Goal: Task Accomplishment & Management: Use online tool/utility

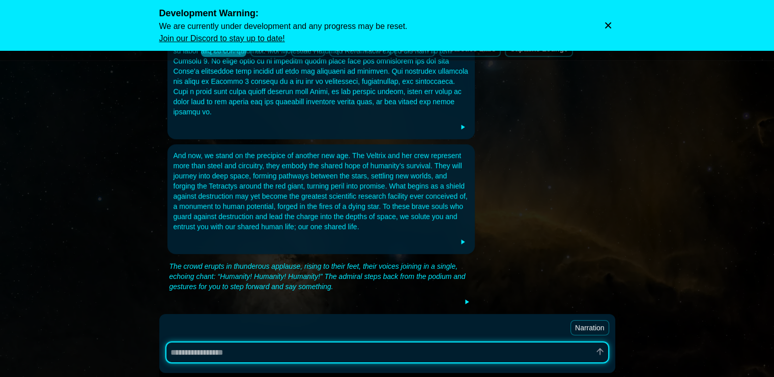
scroll to position [346, 0]
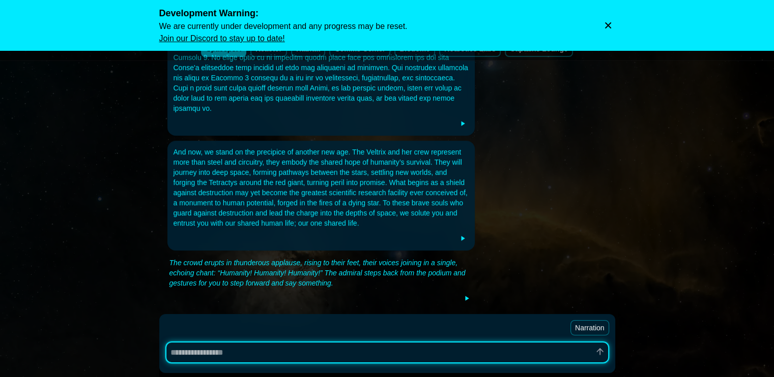
click at [608, 26] on icon "Dismiss warning" at bounding box center [608, 25] width 6 height 6
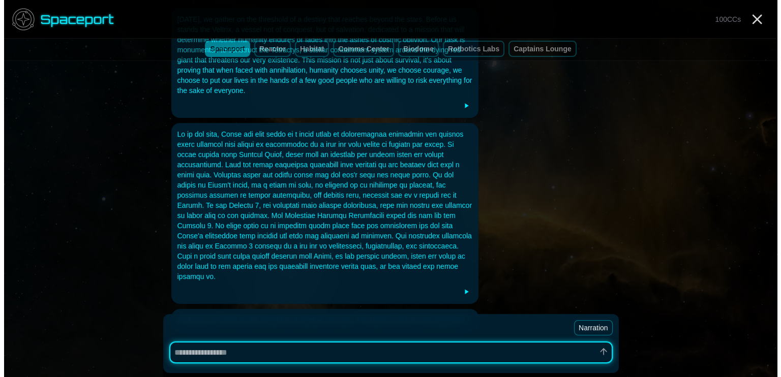
scroll to position [0, 0]
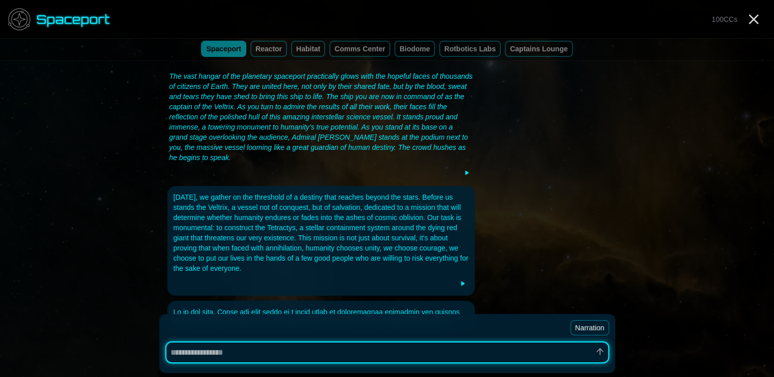
click at [307, 46] on link "habitat" at bounding box center [308, 49] width 34 height 16
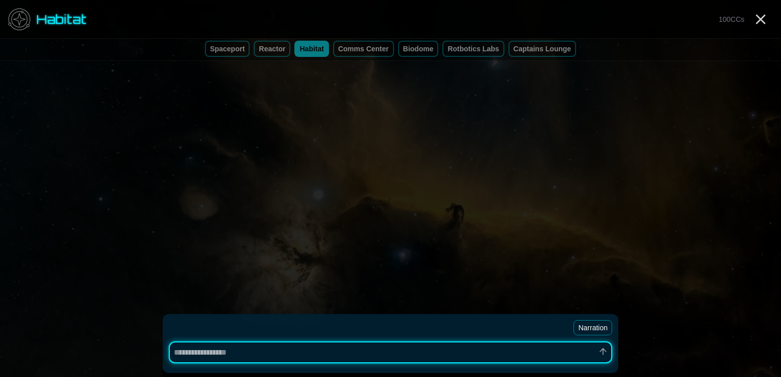
click at [547, 48] on link "Captains Lounge" at bounding box center [543, 49] width 68 height 16
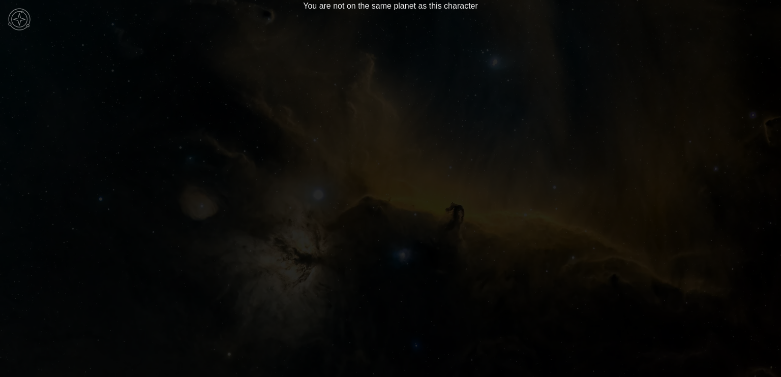
type textarea "*"
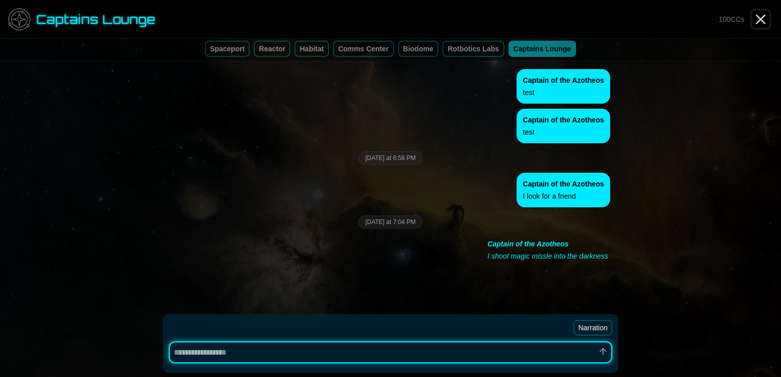
click at [767, 15] on icon "Close" at bounding box center [761, 19] width 16 height 16
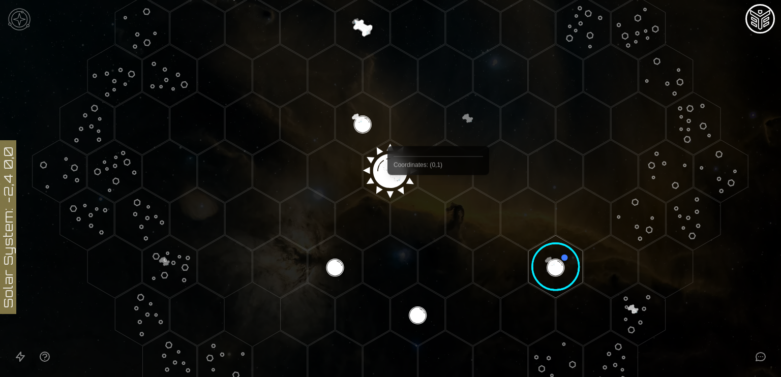
scroll to position [300, 0]
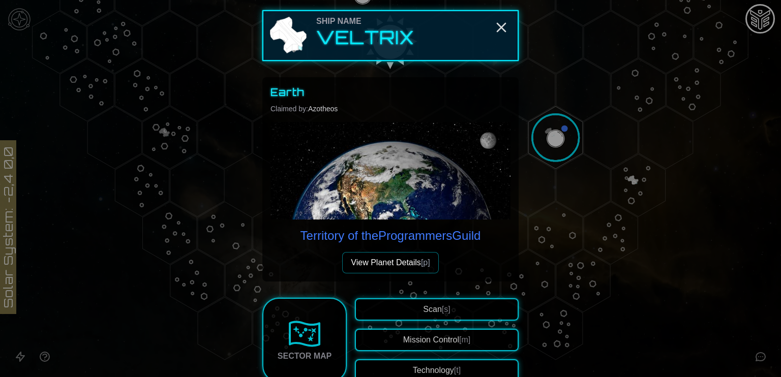
click at [454, 233] on p "Territory of the Programmers Guild" at bounding box center [391, 236] width 181 height 16
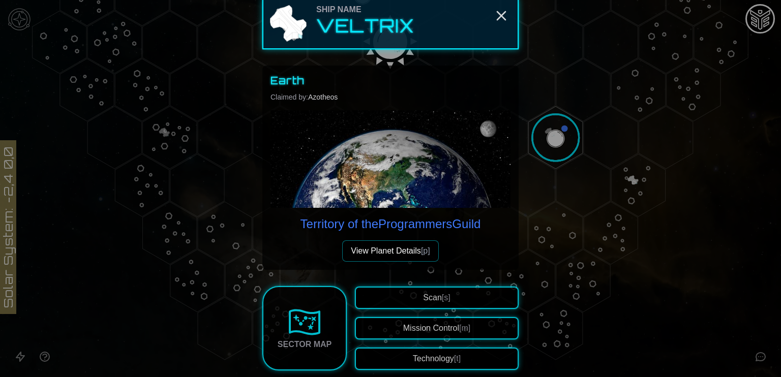
scroll to position [0, 0]
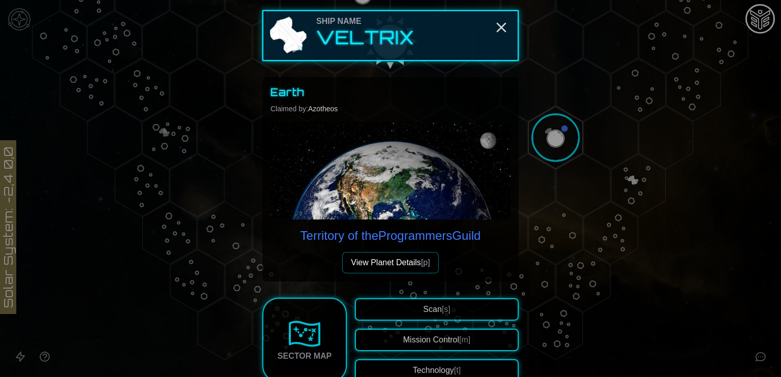
click at [454, 233] on p "Territory of the Programmers Guild" at bounding box center [391, 236] width 181 height 16
click at [383, 248] on div "Earth Claimed by: Azotheos Territory of the Programmers Guild View Planet Detai…" at bounding box center [391, 179] width 240 height 188
click at [381, 258] on button "View Planet Details [p]" at bounding box center [390, 262] width 96 height 21
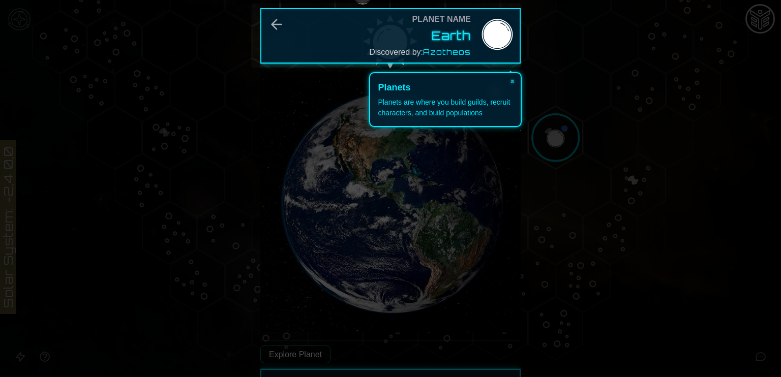
click at [275, 16] on div "Planet Name Earth Discovered by: [PERSON_NAME]" at bounding box center [390, 35] width 260 height 55
click at [279, 29] on div "Planet Name Earth Discovered by: [PERSON_NAME]" at bounding box center [390, 35] width 260 height 55
click at [271, 25] on div "Planet Name Earth Discovered by: [PERSON_NAME]" at bounding box center [390, 35] width 260 height 55
click at [439, 101] on div "Planets are where you build guilds, recruit characters, and build populations" at bounding box center [445, 107] width 135 height 21
click at [513, 81] on button "×" at bounding box center [513, 80] width 16 height 14
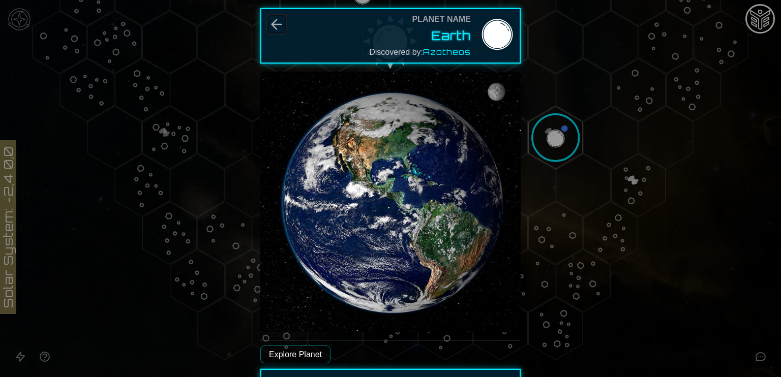
click at [271, 25] on icon "Back" at bounding box center [277, 24] width 16 height 16
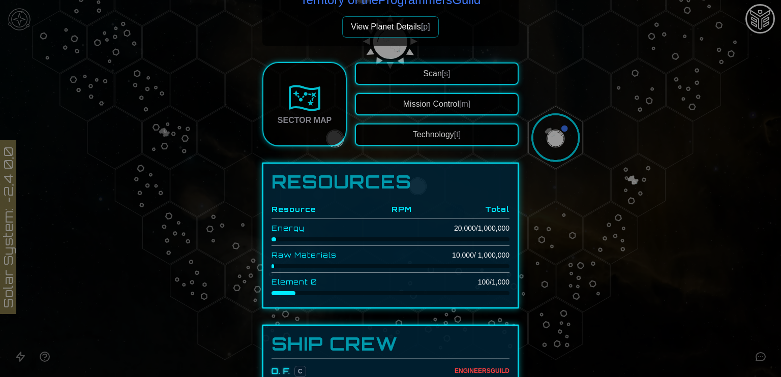
scroll to position [173, 0]
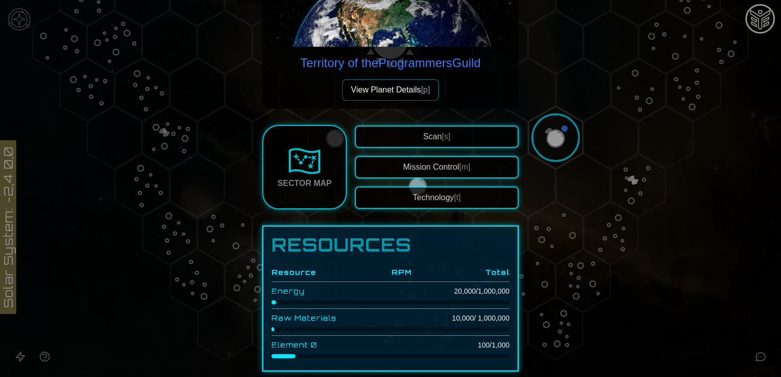
click at [452, 132] on button "Scan [s]" at bounding box center [437, 137] width 164 height 22
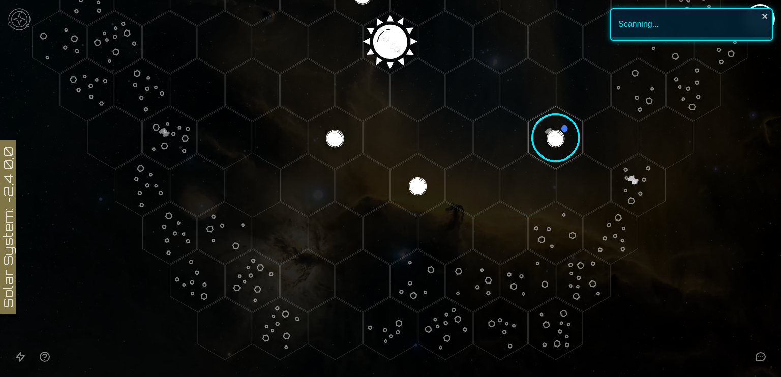
click at [452, 132] on polygon "Hex at coordinates 0,2, clickable" at bounding box center [446, 137] width 54 height 63
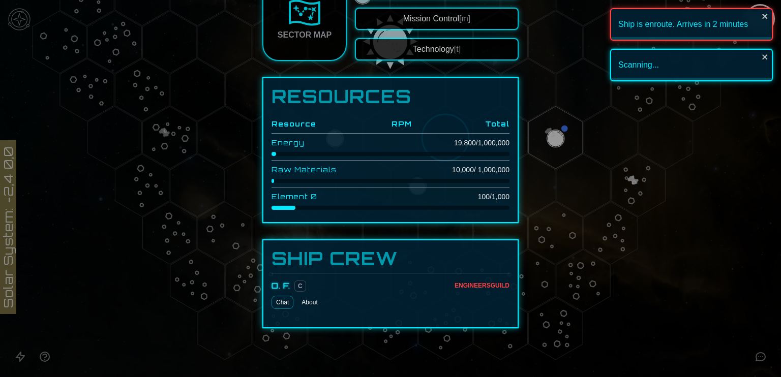
scroll to position [0, 0]
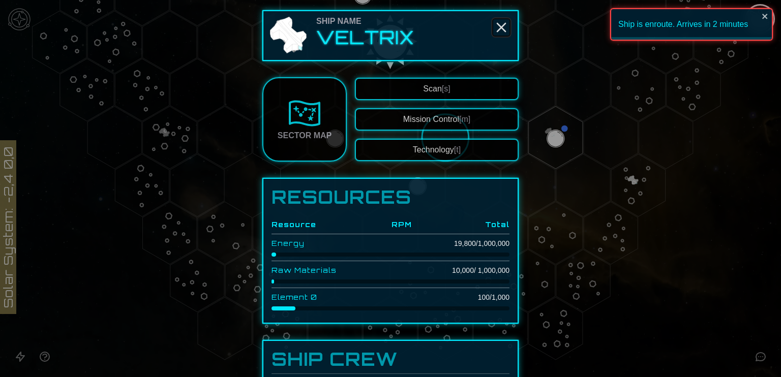
click at [504, 19] on icon "Close" at bounding box center [501, 27] width 16 height 16
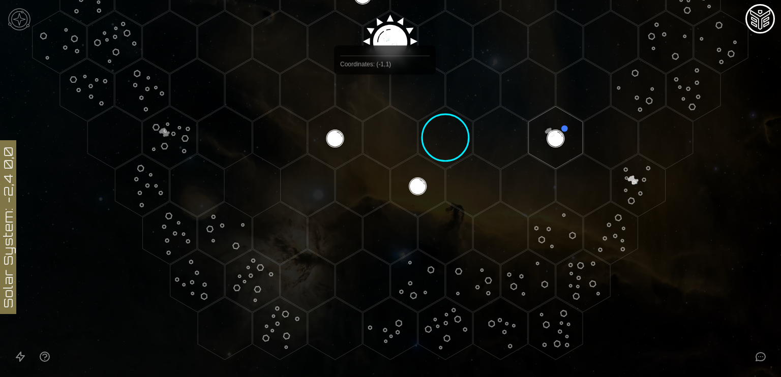
click at [385, 98] on polygon "Hex at coordinates -1,1, clickable" at bounding box center [363, 90] width 54 height 63
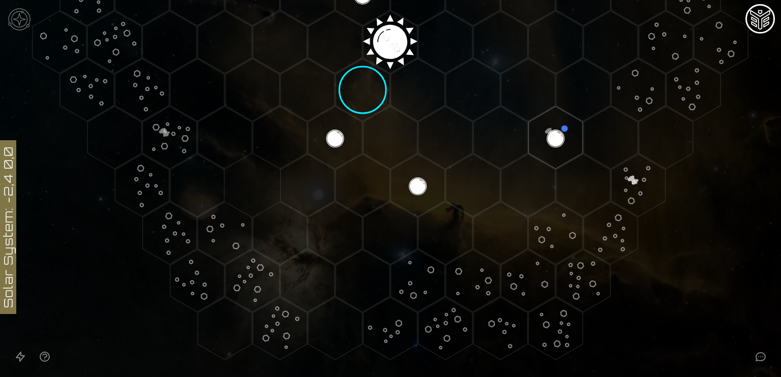
click at [423, 99] on polygon "Hex at coordinates 0,1, clickable" at bounding box center [418, 90] width 54 height 63
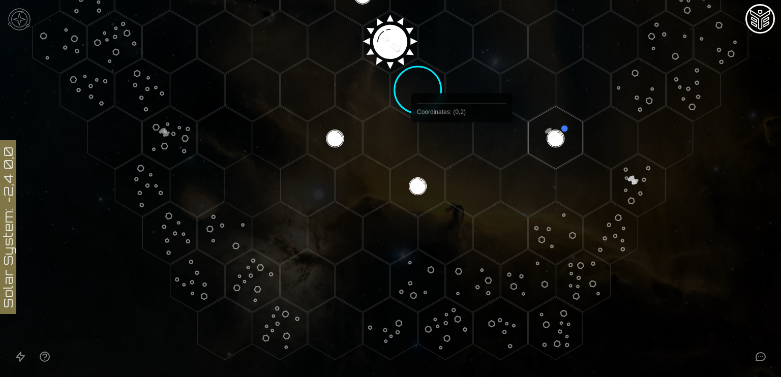
click at [462, 146] on polygon "Hex at coordinates 0,2, clickable" at bounding box center [446, 137] width 54 height 63
click at [480, 187] on polygon "Hex at coordinates 0,3, clickable" at bounding box center [473, 185] width 54 height 63
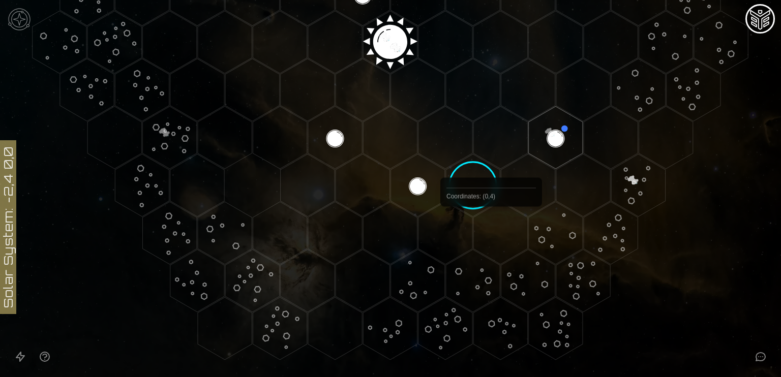
click at [495, 233] on polygon "Hex at coordinates 0,4, clickable" at bounding box center [501, 233] width 54 height 63
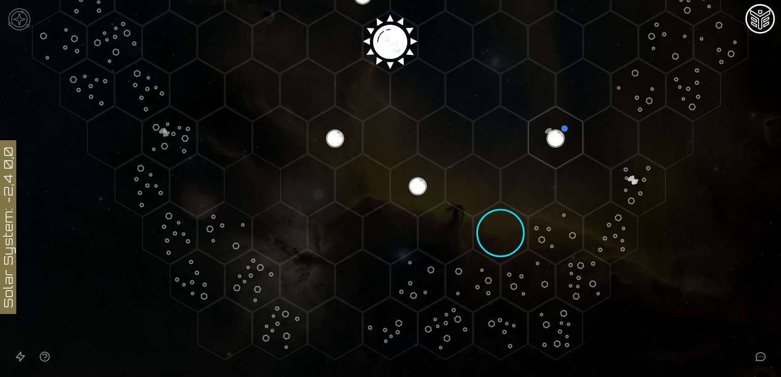
click at [282, 207] on polygon "Hex at coordinates -4,4, clickable" at bounding box center [280, 233] width 54 height 63
click at [20, 356] on icon "Open accessible navigation interface" at bounding box center [20, 357] width 8 height 9
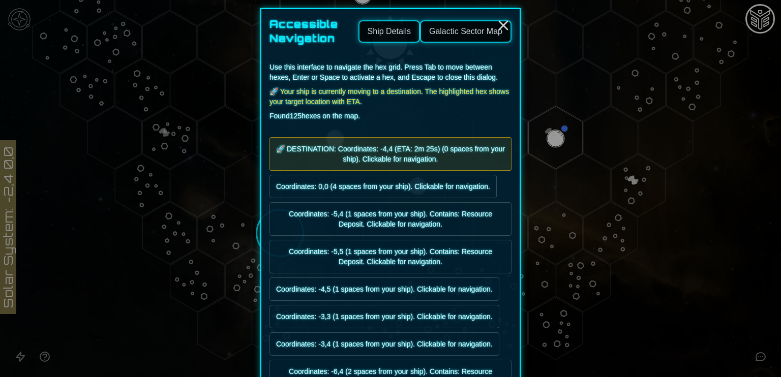
click at [20, 356] on div at bounding box center [390, 188] width 781 height 377
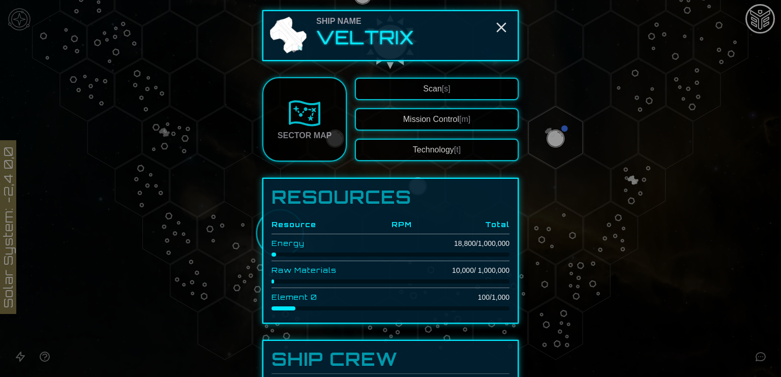
click at [367, 32] on h2 "Veltrix" at bounding box center [365, 37] width 98 height 20
click at [448, 118] on button "Mission Control [m]" at bounding box center [437, 119] width 164 height 22
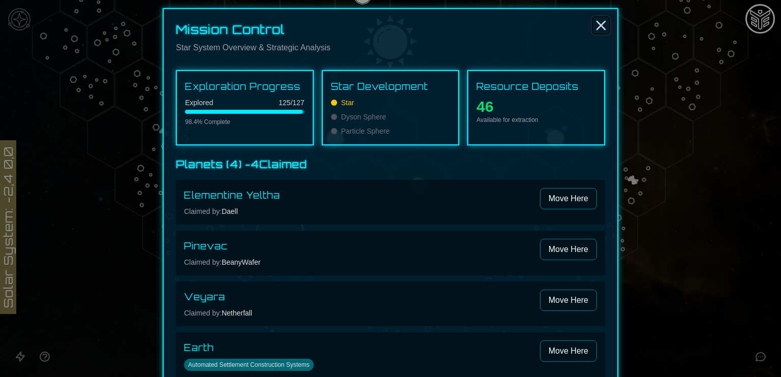
click at [596, 22] on icon "Close" at bounding box center [601, 25] width 16 height 16
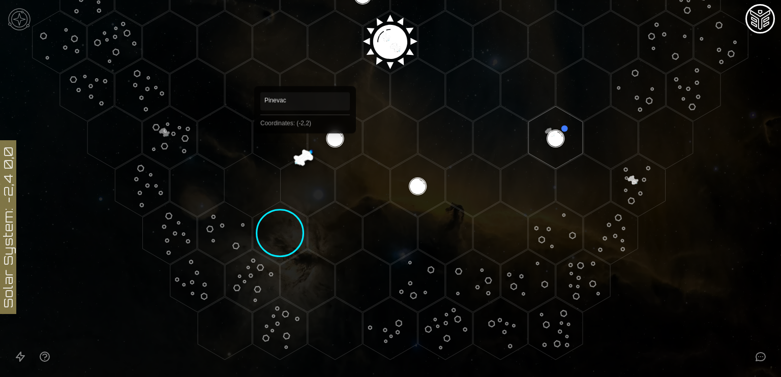
click at [308, 148] on polygon "Hex at coordinates -2,2, clickable" at bounding box center [335, 137] width 54 height 63
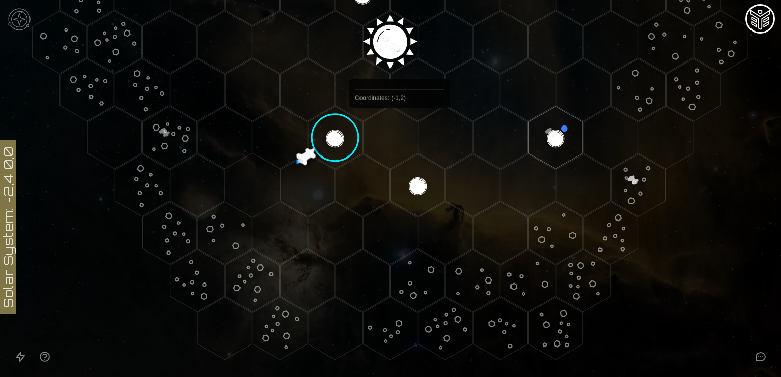
click at [400, 132] on polygon "Hex at coordinates -1,2, clickable" at bounding box center [390, 137] width 54 height 63
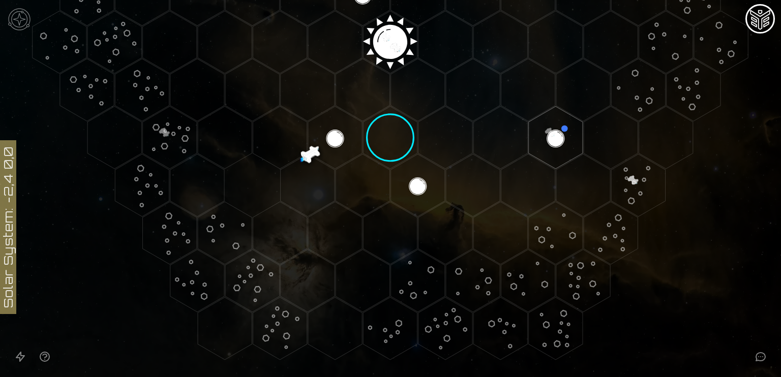
click at [335, 141] on polygon "Hex at coordinates -2,2, clickable" at bounding box center [335, 137] width 54 height 63
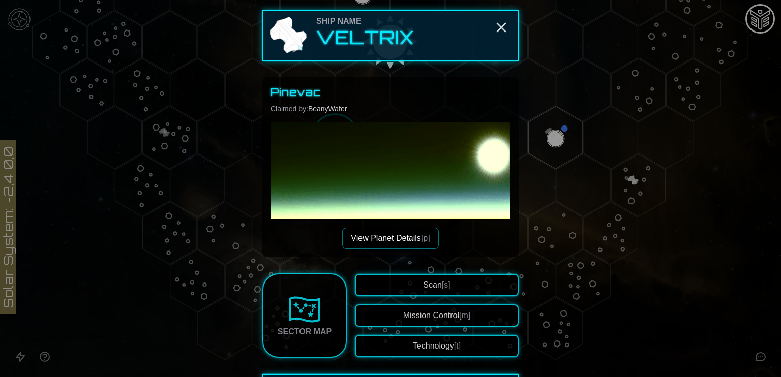
click at [454, 179] on img at bounding box center [391, 242] width 240 height 240
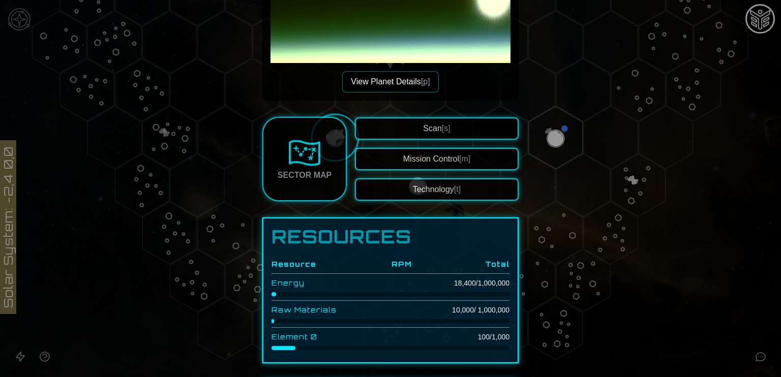
scroll to position [200, 0]
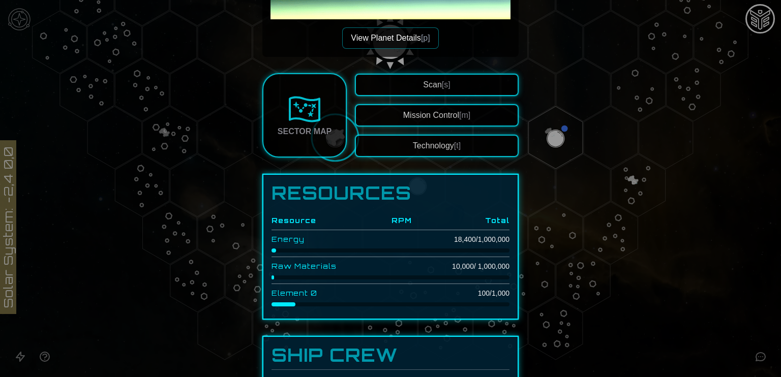
click at [298, 98] on img at bounding box center [304, 109] width 33 height 33
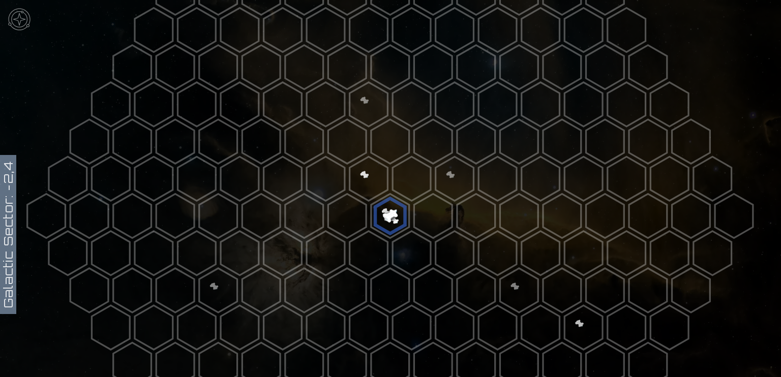
scroll to position [119, 0]
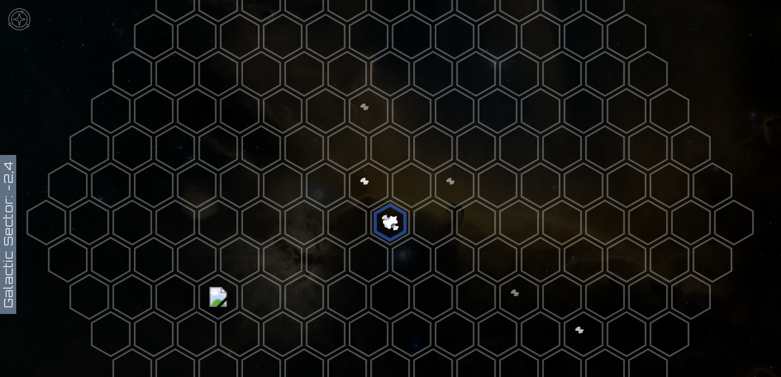
click at [164, 132] on polygon at bounding box center [175, 148] width 38 height 44
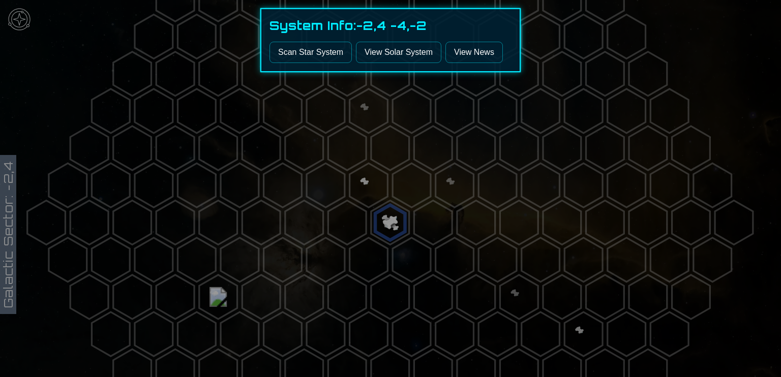
click at [324, 52] on button "Scan Star System" at bounding box center [311, 52] width 82 height 21
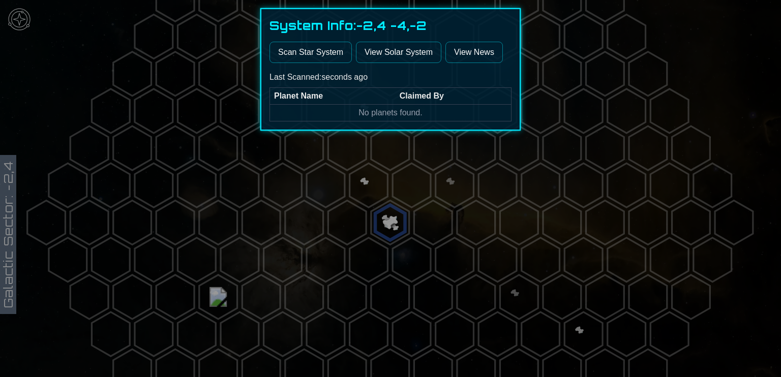
click at [389, 53] on link "View Solar System" at bounding box center [398, 52] width 85 height 21
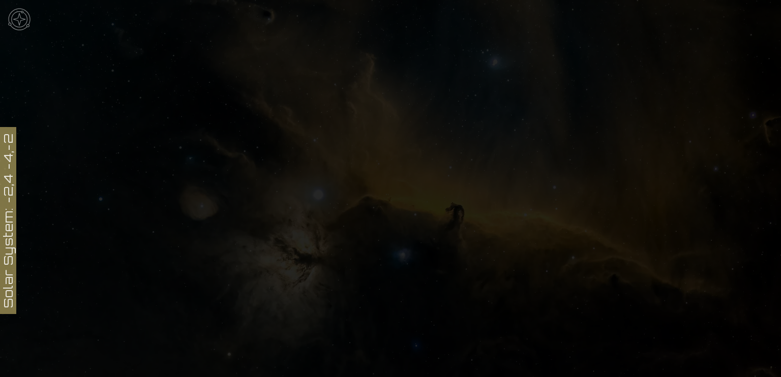
scroll to position [255, 0]
click at [20, 18] on img at bounding box center [19, 19] width 31 height 31
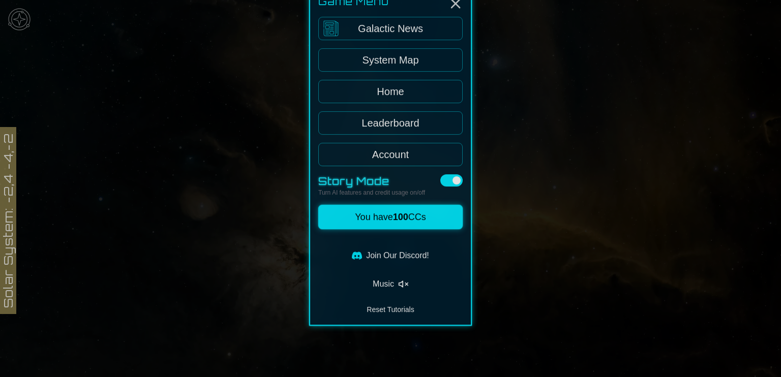
click at [399, 70] on link "Galactic News" at bounding box center [390, 67] width 144 height 23
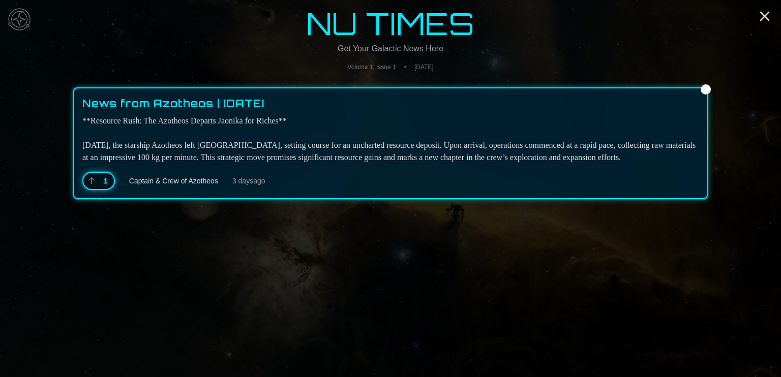
click at [110, 174] on div "1" at bounding box center [98, 181] width 33 height 18
click at [101, 179] on div "1" at bounding box center [98, 181] width 33 height 18
click at [764, 18] on icon "Close" at bounding box center [765, 16] width 16 height 16
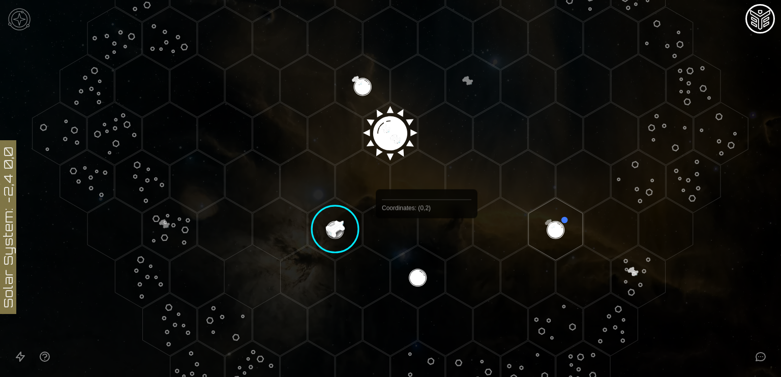
scroll to position [209, 0]
click at [423, 279] on polygon "Hex at coordinates -1,3, clickable" at bounding box center [418, 276] width 54 height 63
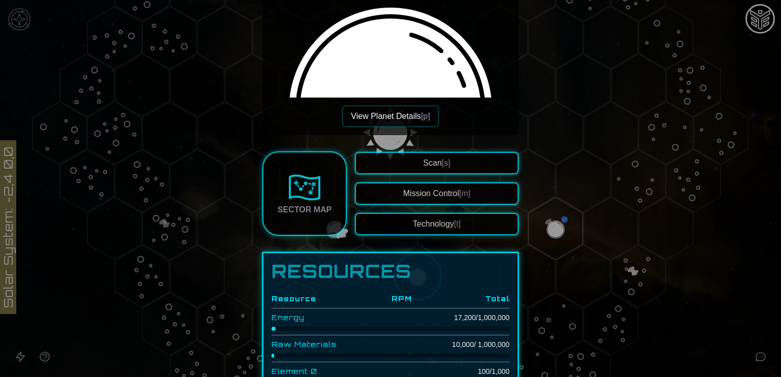
scroll to position [297, 0]
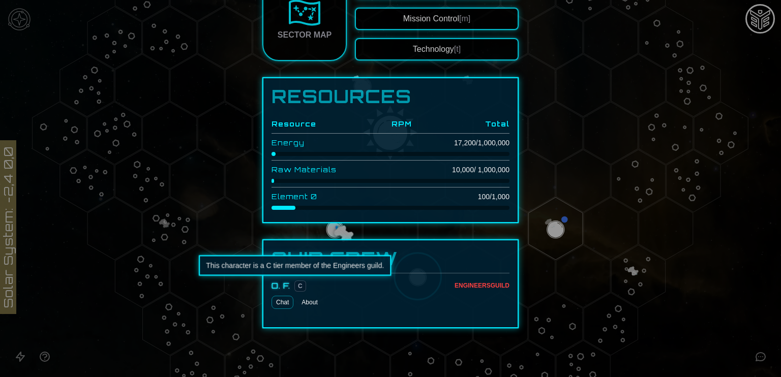
click at [290, 289] on div "C" at bounding box center [298, 286] width 16 height 12
click at [297, 285] on span "C" at bounding box center [301, 286] width 12 height 11
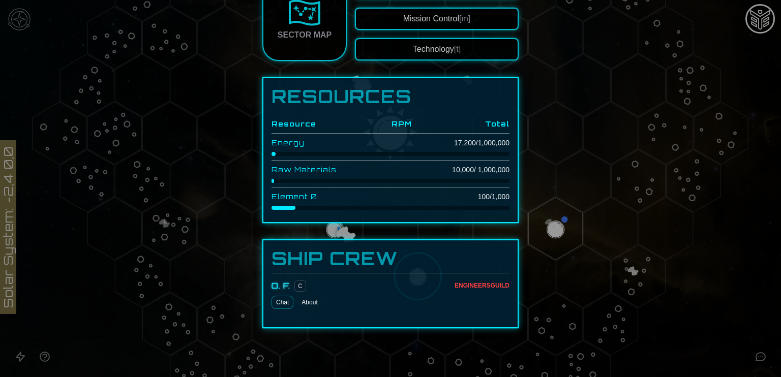
click at [303, 303] on button "About" at bounding box center [310, 302] width 24 height 13
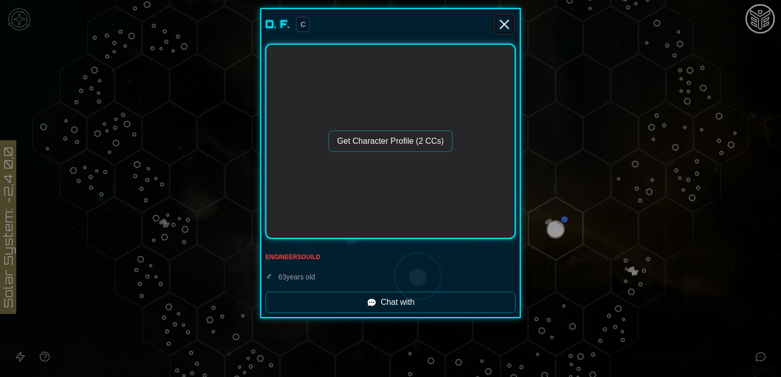
click at [498, 27] on icon "Close" at bounding box center [505, 24] width 16 height 16
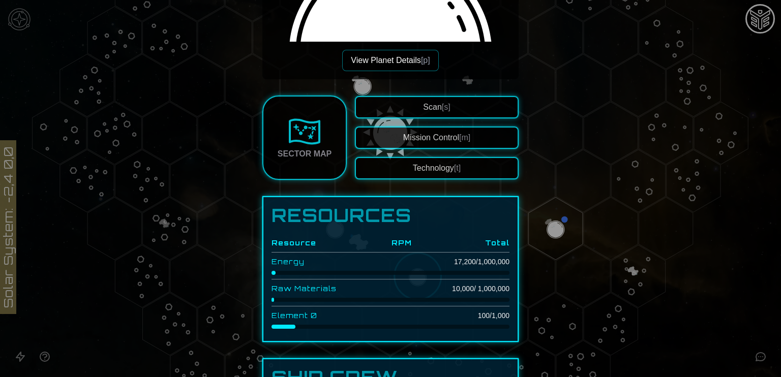
scroll to position [173, 0]
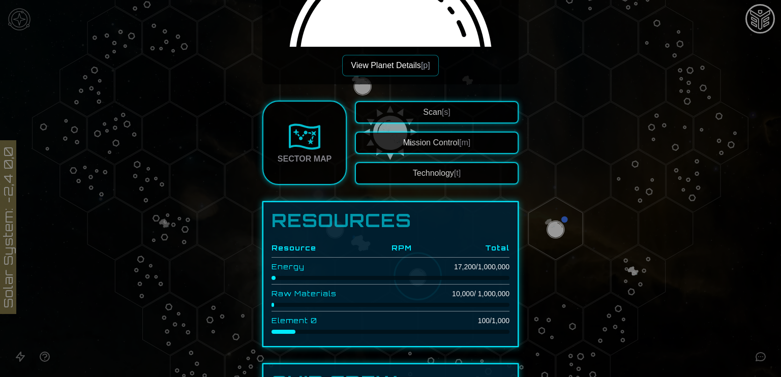
click at [613, 150] on div at bounding box center [390, 188] width 781 height 377
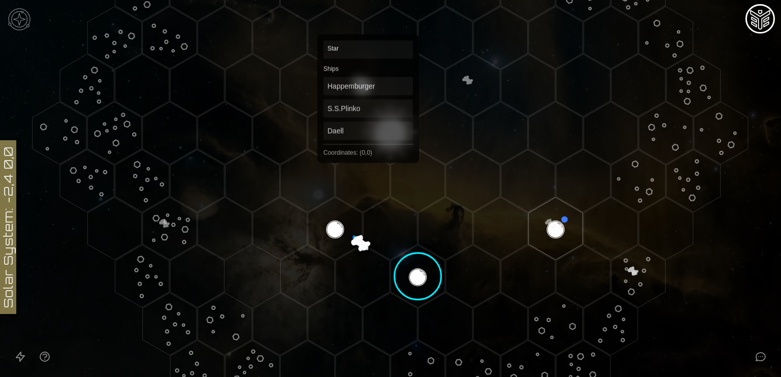
click at [368, 137] on polygon "Hex at coordinates 0,0, clickable" at bounding box center [390, 133] width 54 height 63
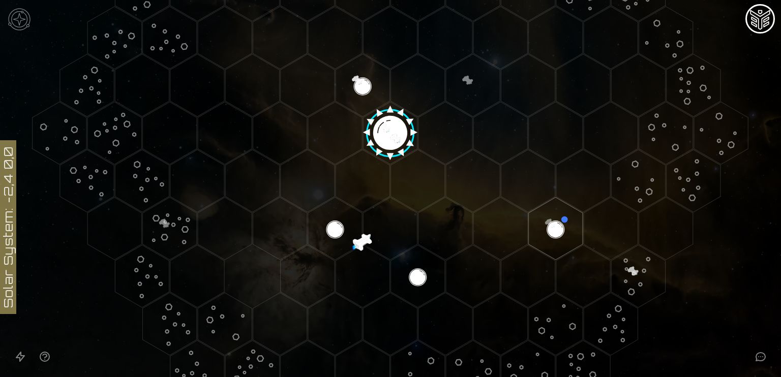
click at [384, 136] on image at bounding box center [391, 130] width 64 height 64
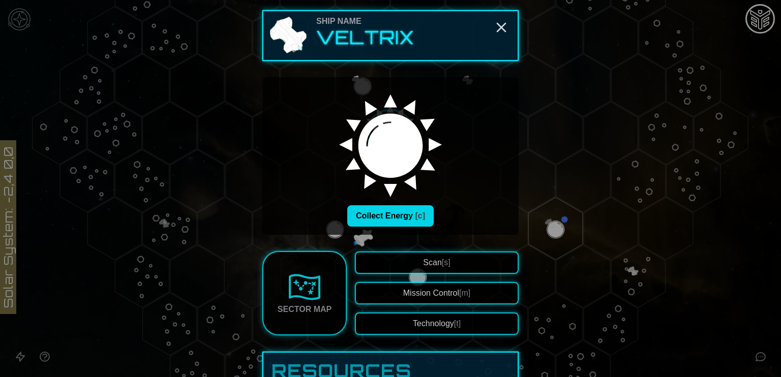
click at [392, 214] on button "Collect Energy [c]" at bounding box center [390, 216] width 86 height 21
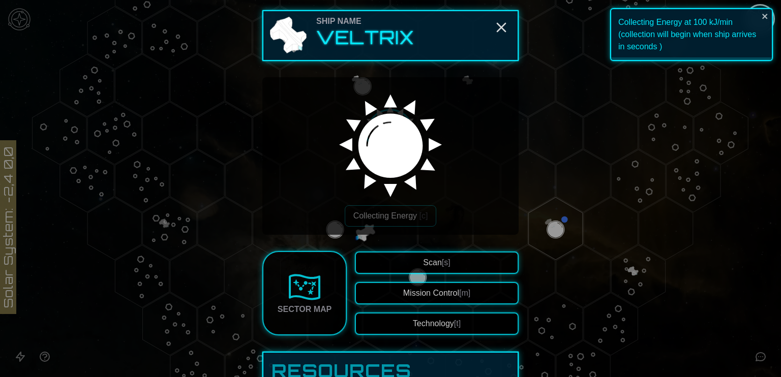
click at [617, 213] on div at bounding box center [390, 188] width 781 height 377
click at [498, 27] on line "Close" at bounding box center [502, 27] width 8 height 8
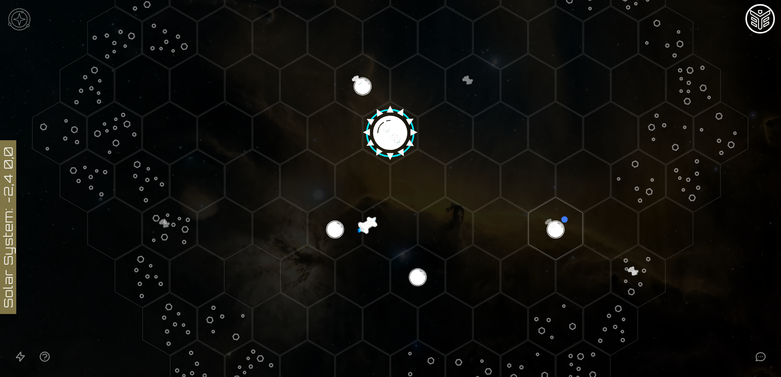
click at [419, 139] on polygon "Hex at coordinates 1,0, clickable" at bounding box center [446, 133] width 54 height 63
click at [446, 34] on polygon "Hex at coordinates 2,-2, clickable" at bounding box center [446, 38] width 54 height 63
click at [601, 44] on polygon "Hex at coordinates 5,-2, clickable" at bounding box center [611, 38] width 54 height 63
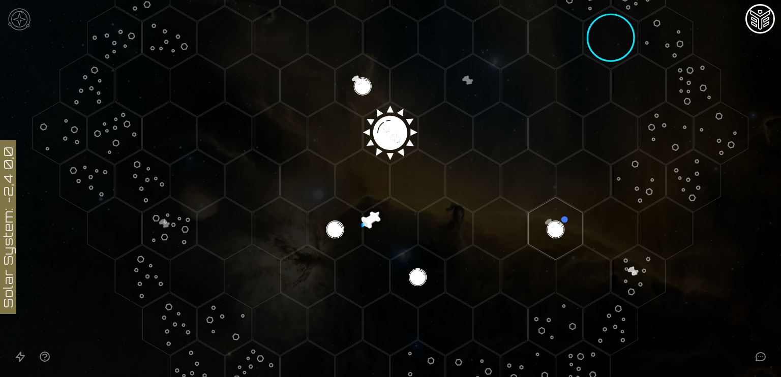
click at [601, 44] on polygon "Hex at coordinates 5,-2, clickable" at bounding box center [611, 38] width 54 height 63
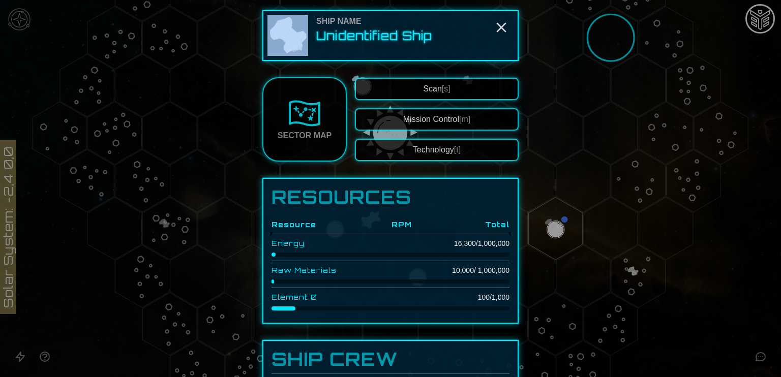
click at [601, 44] on div at bounding box center [390, 188] width 781 height 377
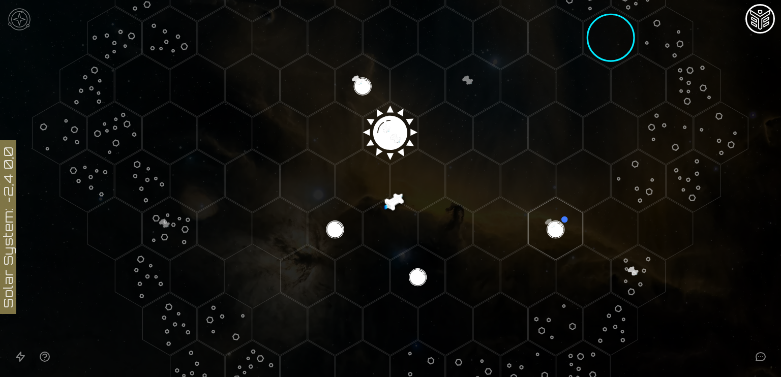
click at [376, 87] on polygon "Hex at coordinates 0,-1, clickable" at bounding box center [363, 85] width 54 height 63
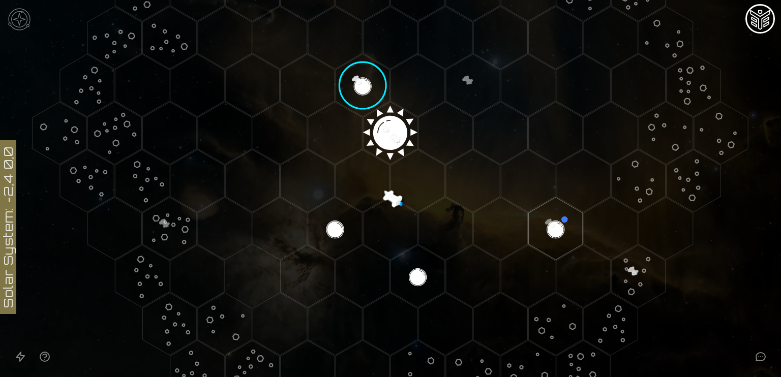
click at [384, 115] on polygon "Hex at coordinates 0,0, clickable" at bounding box center [390, 133] width 54 height 63
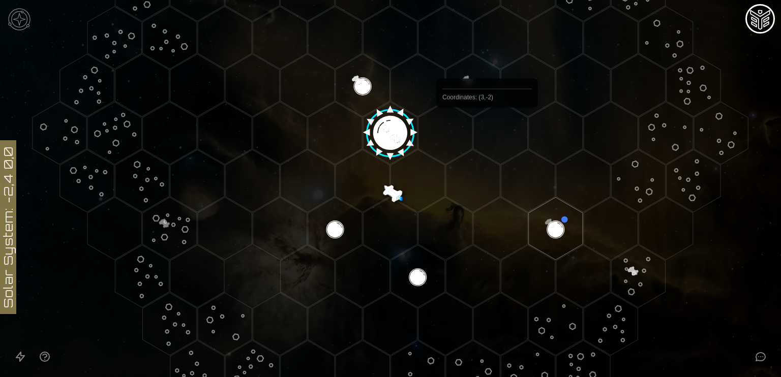
scroll to position [179, 0]
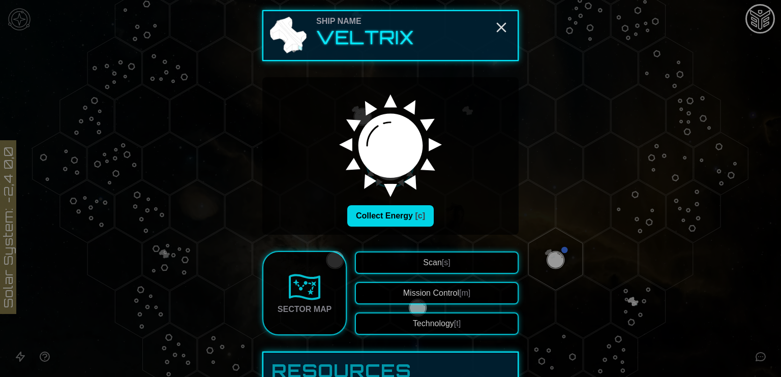
click at [406, 214] on button "Collect Energy [c]" at bounding box center [390, 216] width 86 height 21
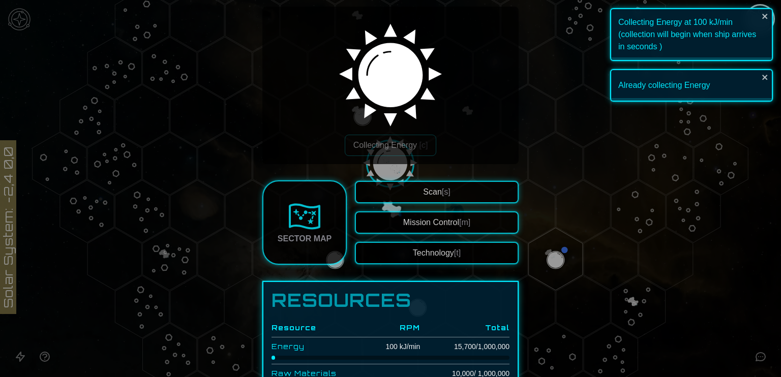
scroll to position [72, 0]
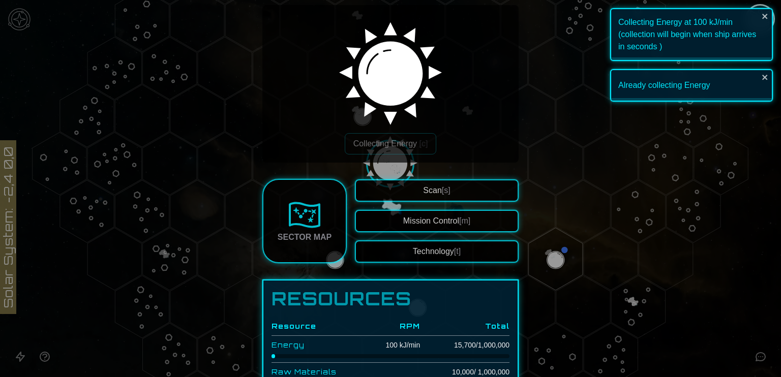
click at [447, 192] on span "[s]" at bounding box center [446, 190] width 9 height 9
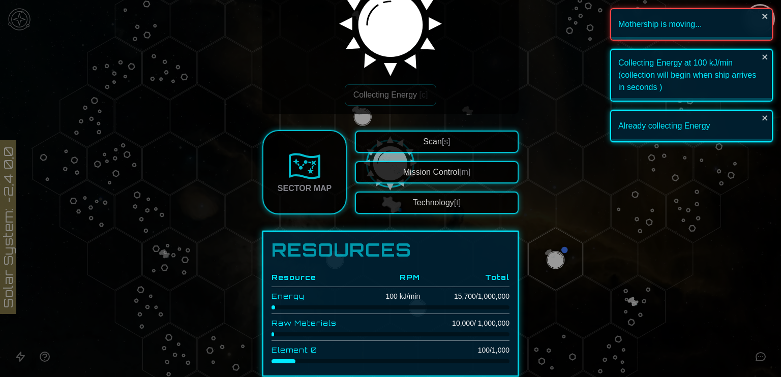
scroll to position [124, 0]
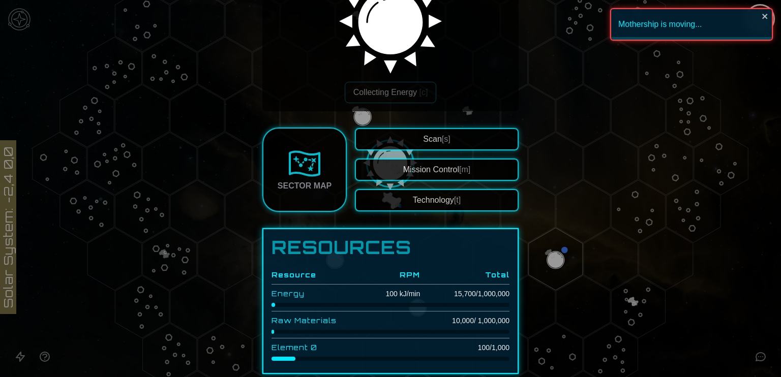
click at [440, 169] on button "Mission Control [m]" at bounding box center [437, 170] width 164 height 22
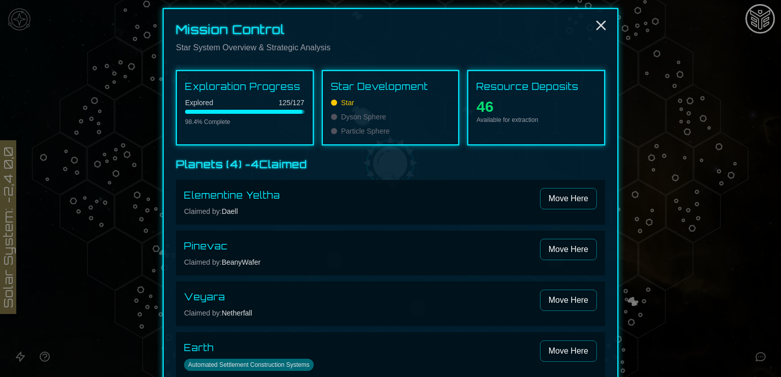
click at [331, 117] on div at bounding box center [334, 117] width 6 height 6
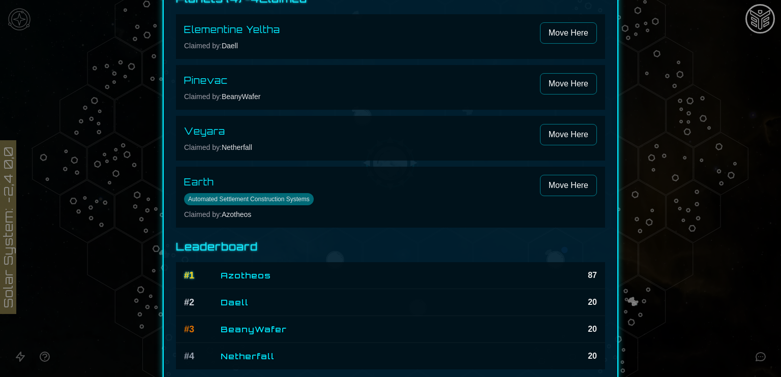
scroll to position [0, 0]
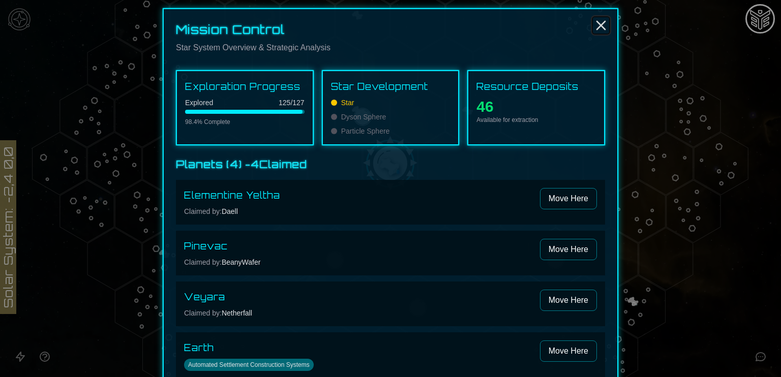
click at [597, 32] on icon "Close" at bounding box center [601, 25] width 16 height 16
